Goal: Information Seeking & Learning: Check status

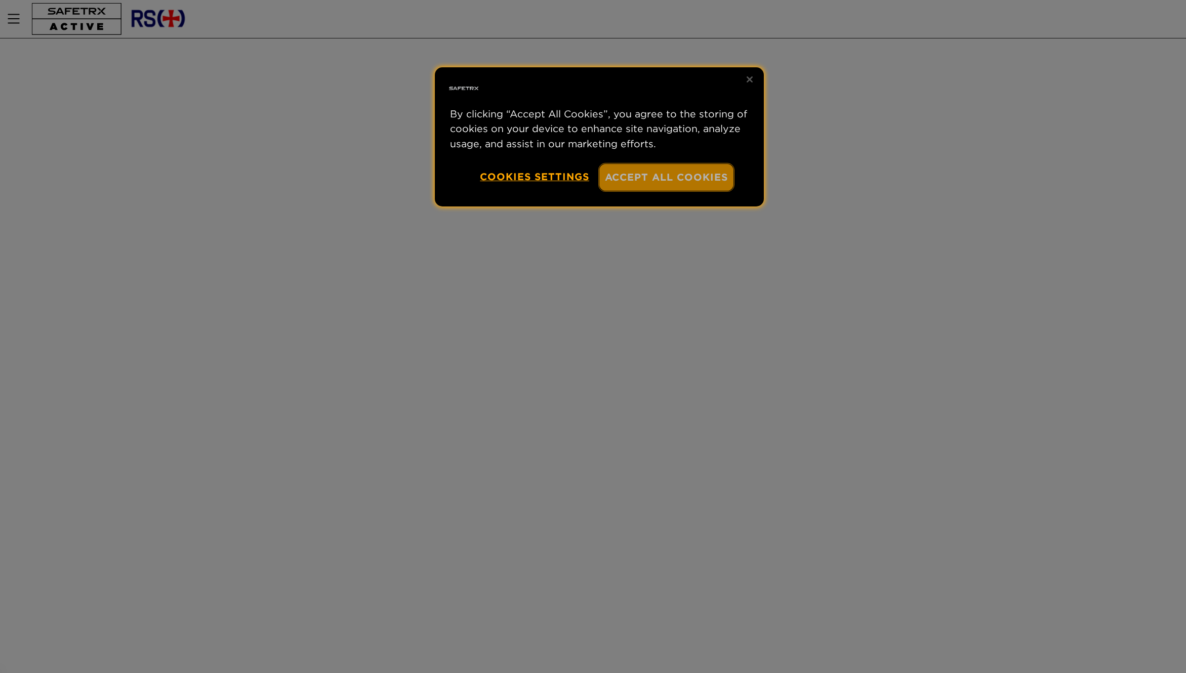
click at [698, 178] on button "Accept All Cookies" at bounding box center [666, 177] width 135 height 27
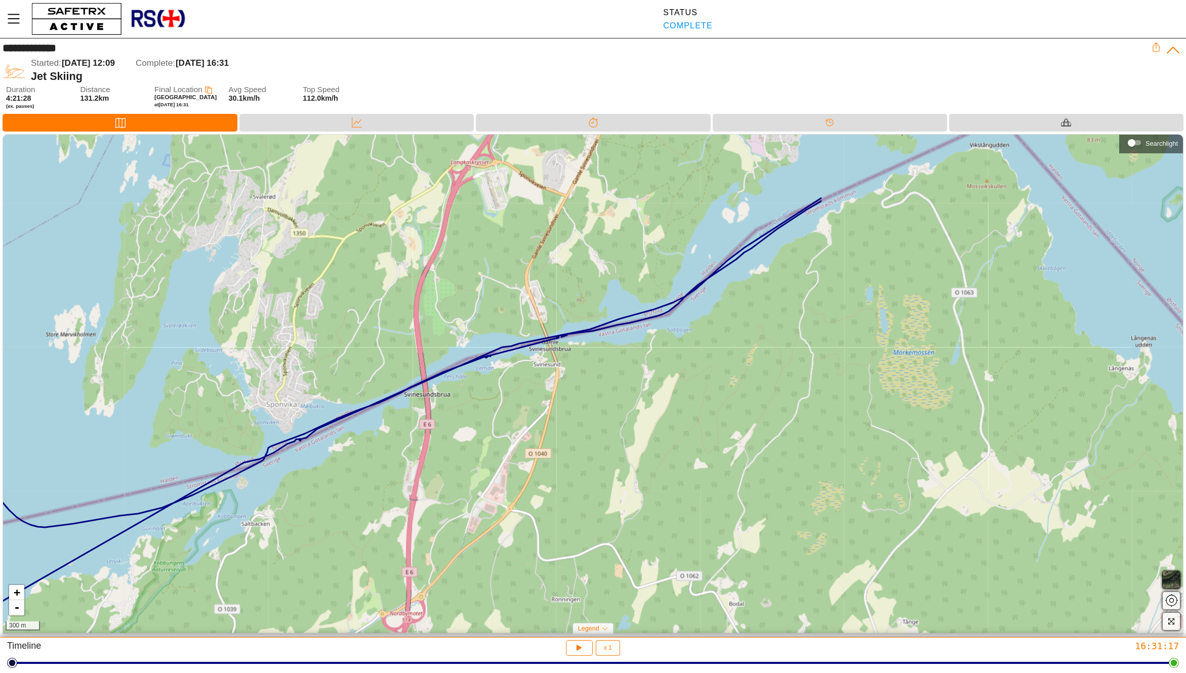
drag, startPoint x: 777, startPoint y: 376, endPoint x: 298, endPoint y: 469, distance: 488.2
click at [298, 469] on div "+ - 300 m" at bounding box center [593, 384] width 1180 height 499
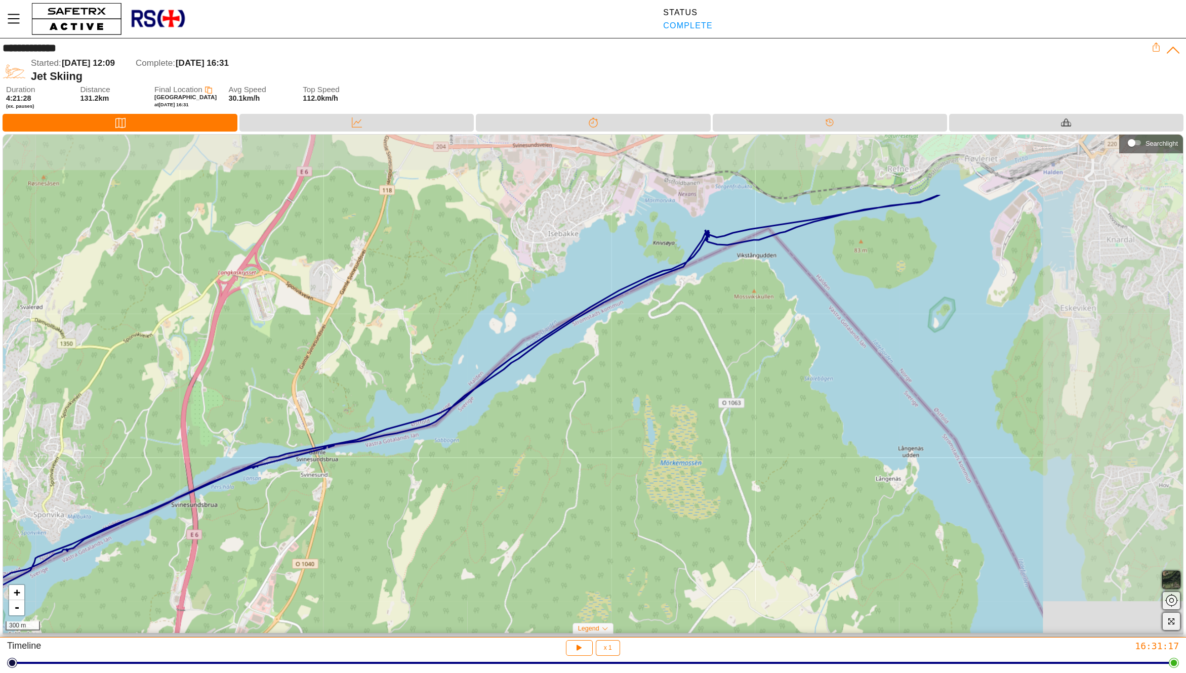
drag, startPoint x: 574, startPoint y: 378, endPoint x: 341, endPoint y: 488, distance: 258.1
click at [341, 488] on div "+ - 300 m" at bounding box center [593, 384] width 1180 height 499
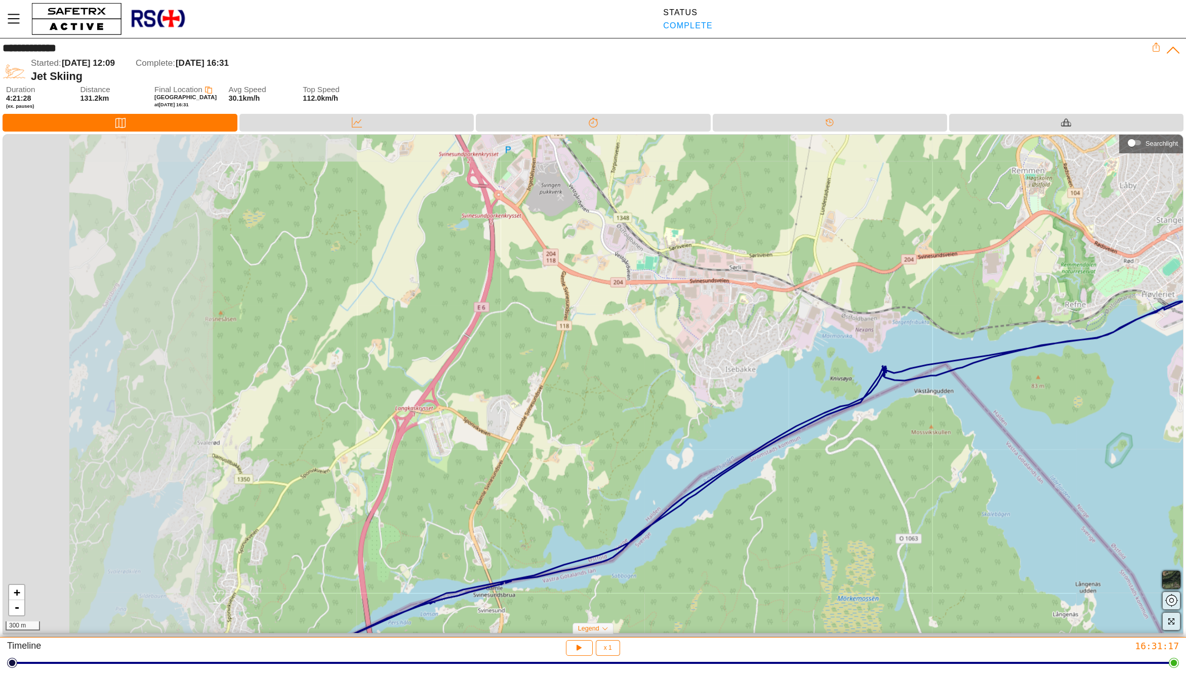
drag, startPoint x: 749, startPoint y: 321, endPoint x: 932, endPoint y: 456, distance: 227.4
click at [932, 456] on div "+ - 300 m" at bounding box center [593, 384] width 1180 height 499
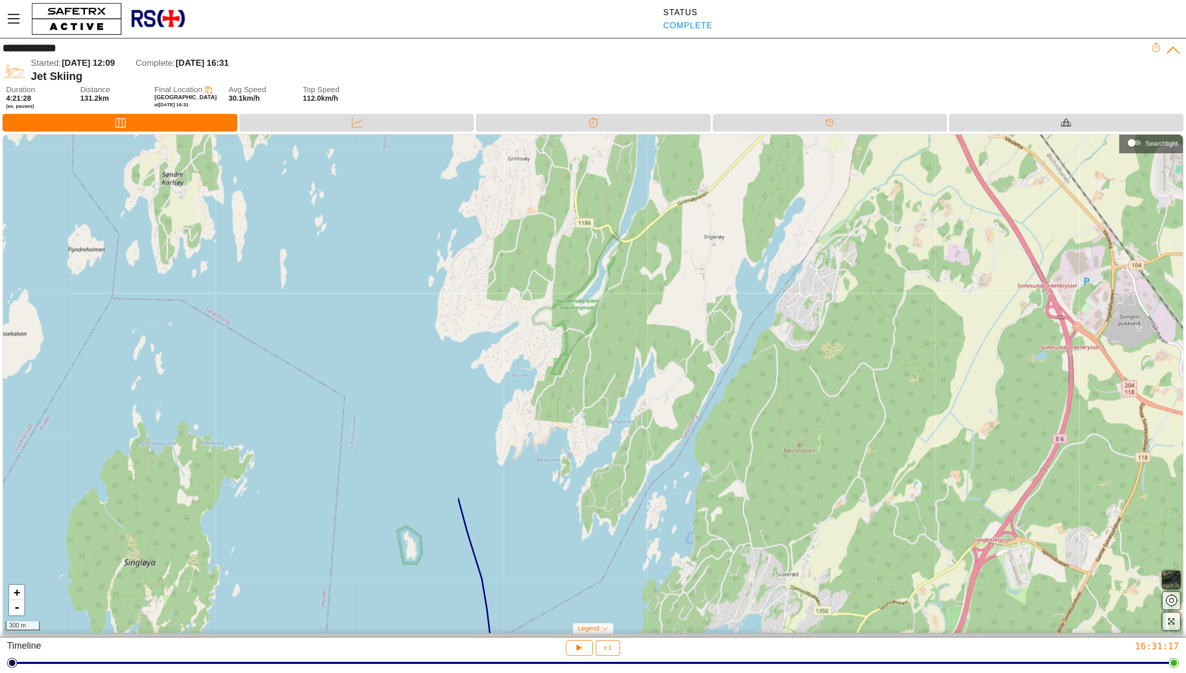
drag, startPoint x: 364, startPoint y: 342, endPoint x: 937, endPoint y: 474, distance: 588.1
click at [937, 474] on div "+ - 300 m" at bounding box center [593, 384] width 1180 height 499
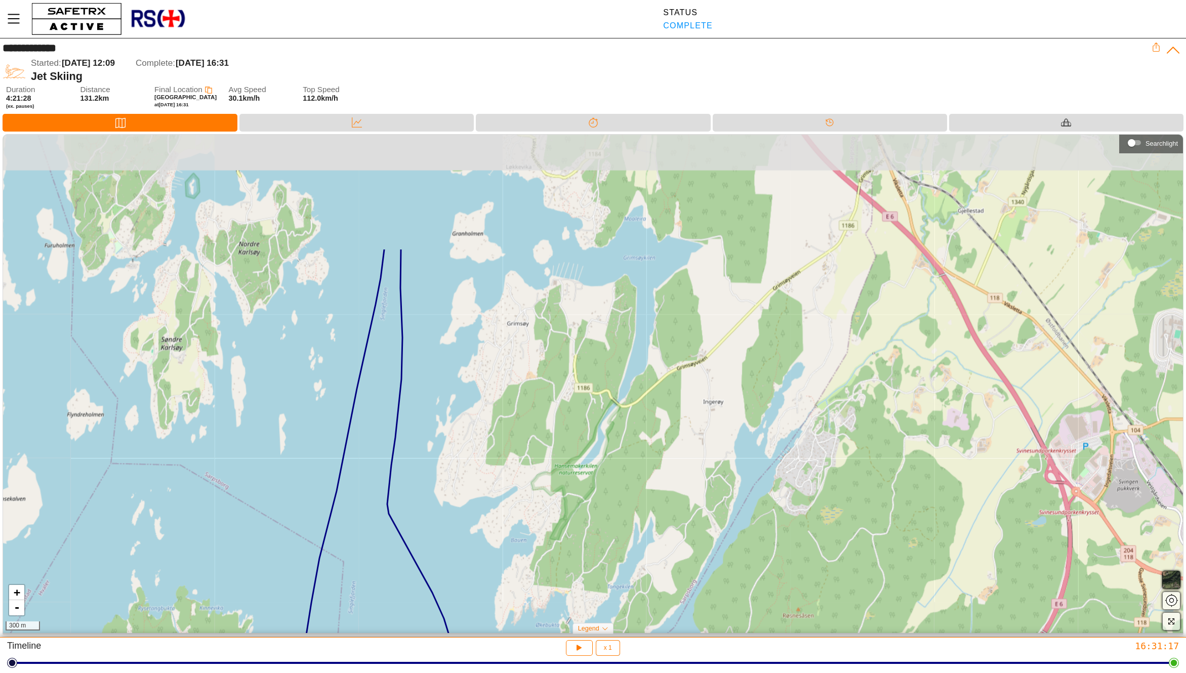
drag, startPoint x: 493, startPoint y: 348, endPoint x: 493, endPoint y: 509, distance: 161.5
click at [493, 509] on div "+ - 300 m" at bounding box center [593, 384] width 1180 height 499
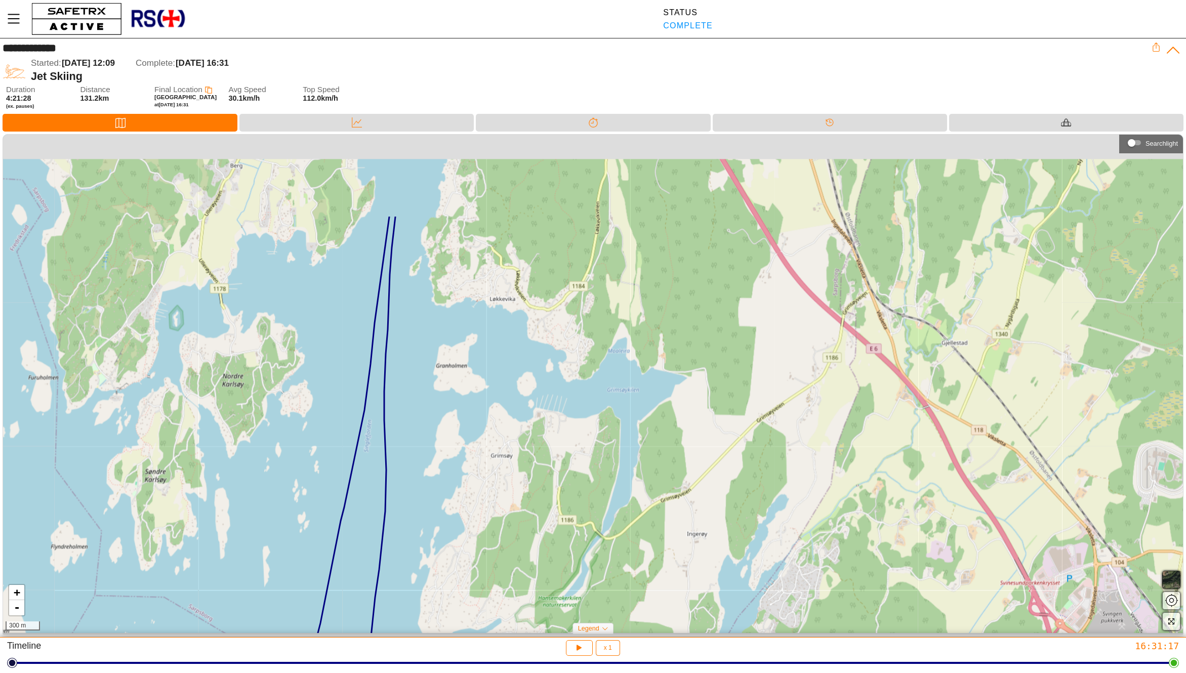
drag, startPoint x: 485, startPoint y: 324, endPoint x: 471, endPoint y: 529, distance: 206.0
click at [471, 533] on div "+ - 300 m" at bounding box center [593, 384] width 1180 height 499
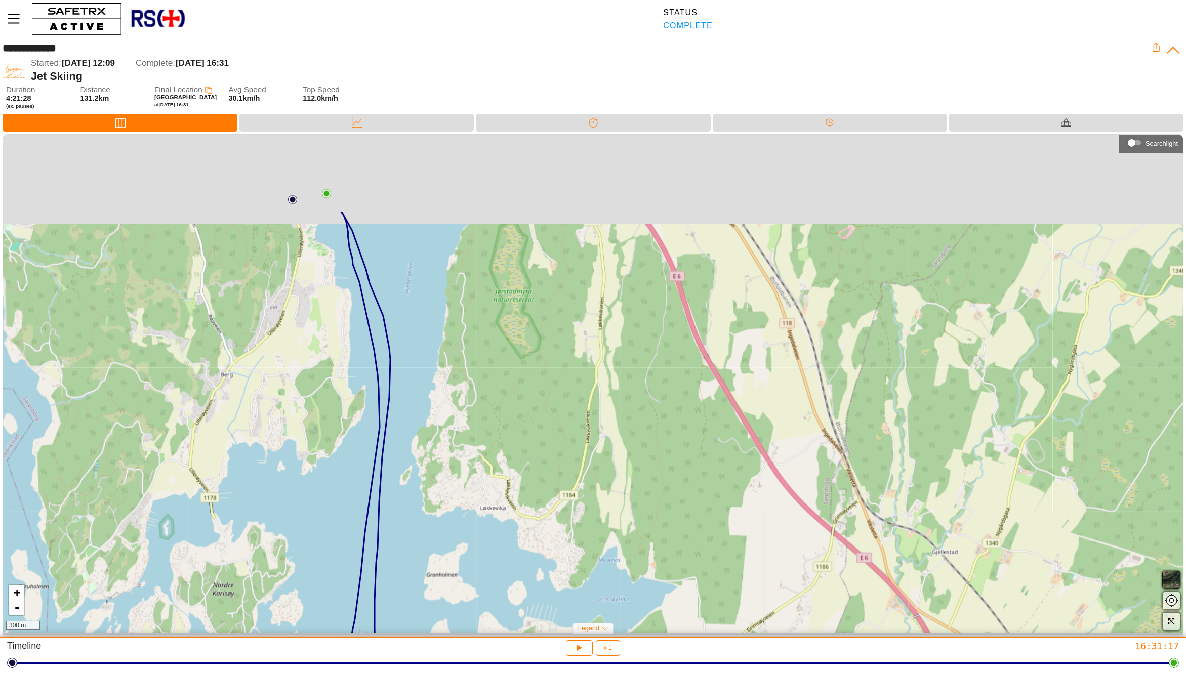
drag, startPoint x: 458, startPoint y: 344, endPoint x: 449, endPoint y: 527, distance: 183.4
click at [449, 527] on div "+ - 300 m" at bounding box center [593, 384] width 1180 height 499
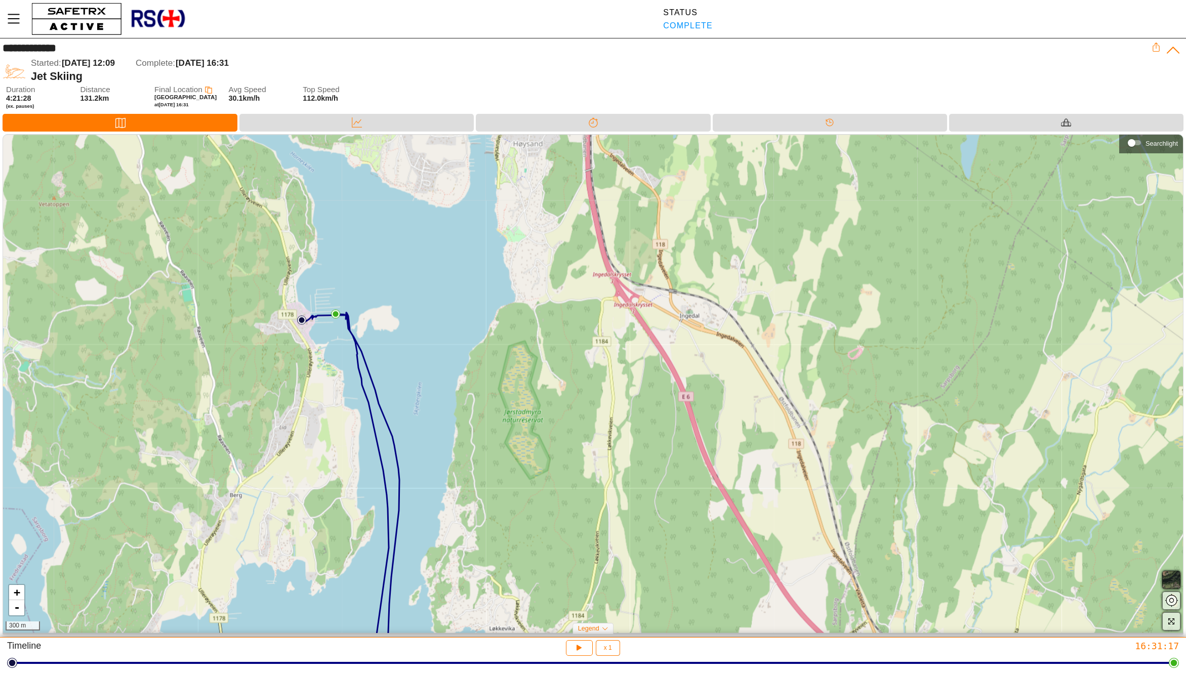
drag, startPoint x: 421, startPoint y: 384, endPoint x: 428, endPoint y: 419, distance: 35.5
click at [428, 419] on div "+ - 300 m" at bounding box center [593, 384] width 1180 height 499
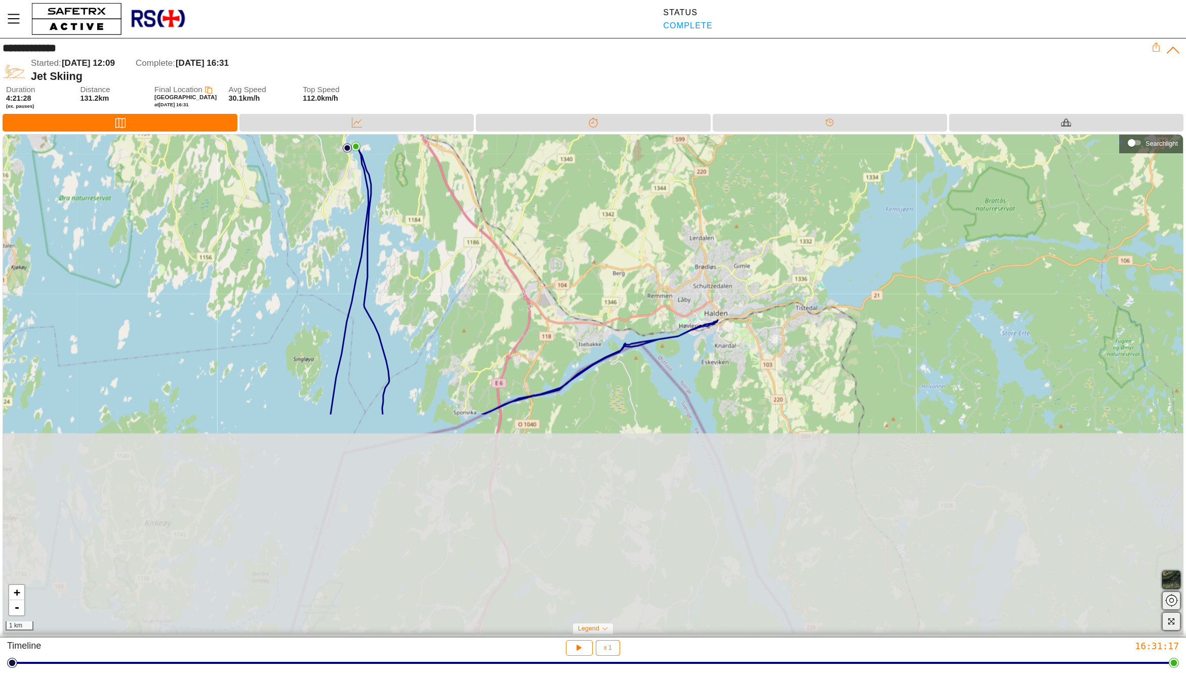
drag, startPoint x: 472, startPoint y: 543, endPoint x: 421, endPoint y: 252, distance: 295.9
click at [421, 252] on div "+ - 1 km" at bounding box center [593, 384] width 1180 height 499
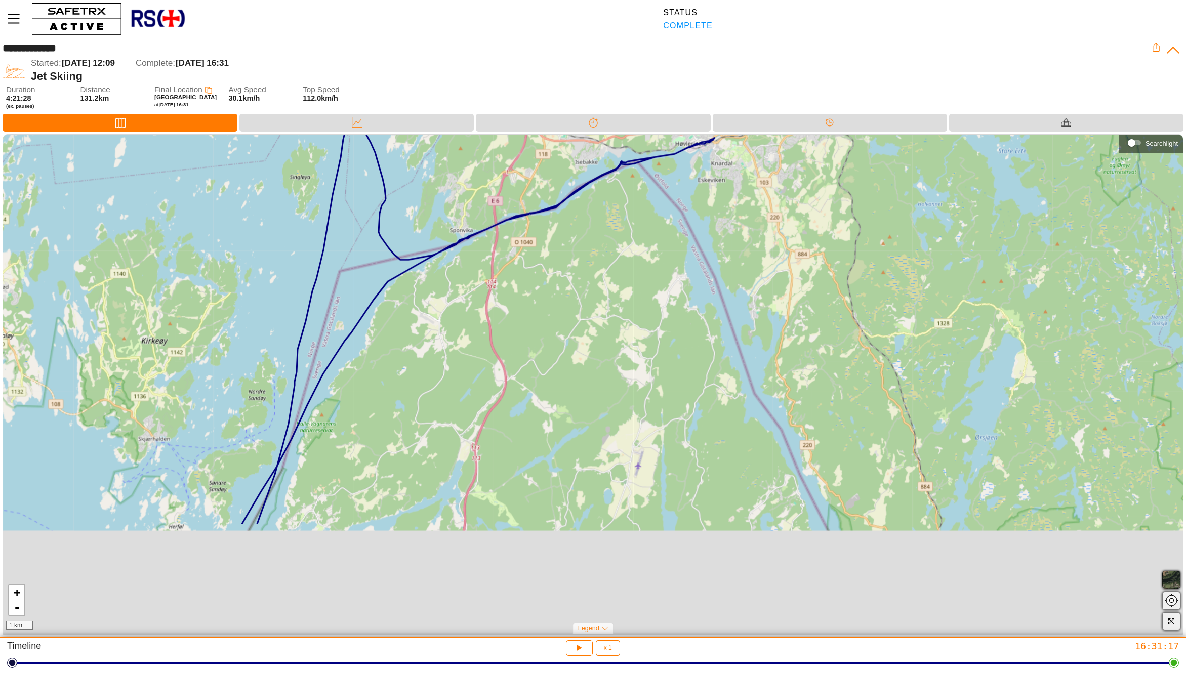
drag, startPoint x: 414, startPoint y: 343, endPoint x: 421, endPoint y: 181, distance: 161.6
click at [421, 181] on div "+ - 1 km" at bounding box center [593, 384] width 1180 height 499
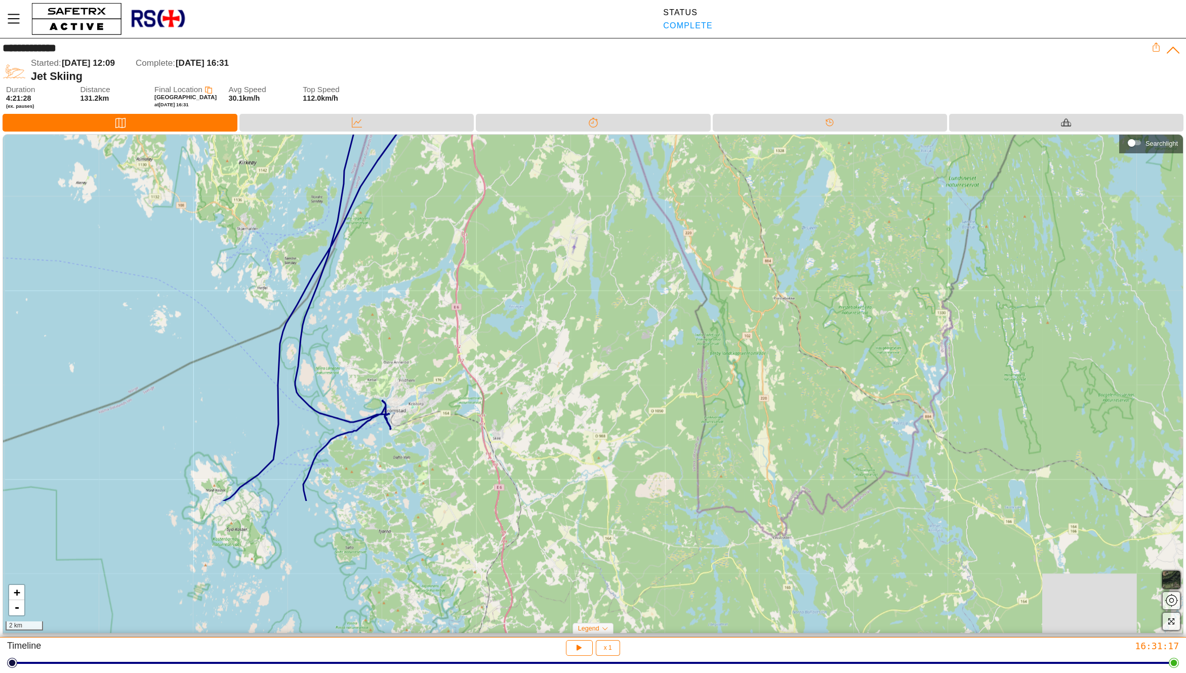
drag, startPoint x: 409, startPoint y: 449, endPoint x: 415, endPoint y: 267, distance: 181.8
click at [415, 267] on div "+ - 2 km" at bounding box center [593, 384] width 1180 height 499
